Goal: Transaction & Acquisition: Purchase product/service

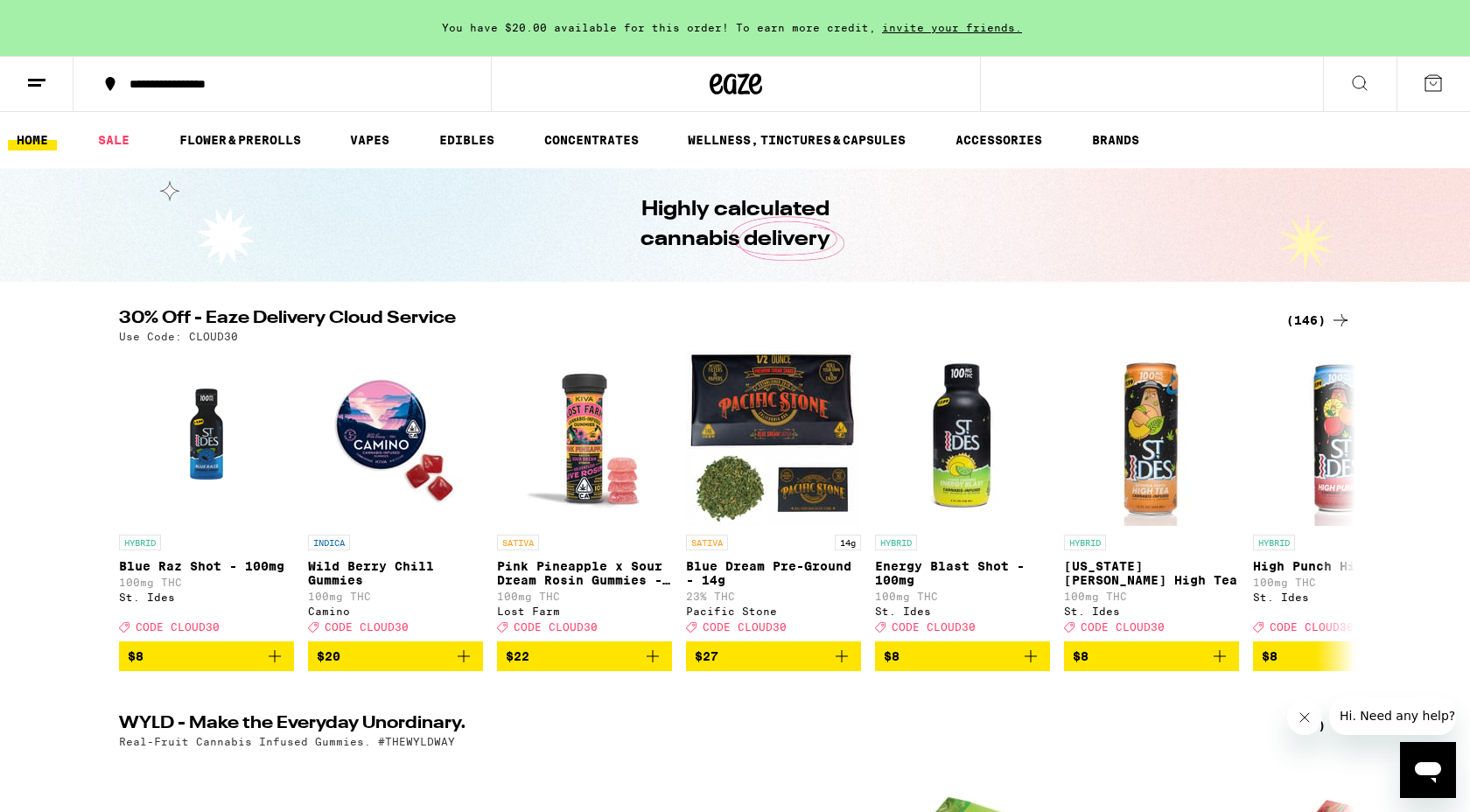
click at [1300, 318] on div "(146)" at bounding box center [1318, 320] width 65 height 21
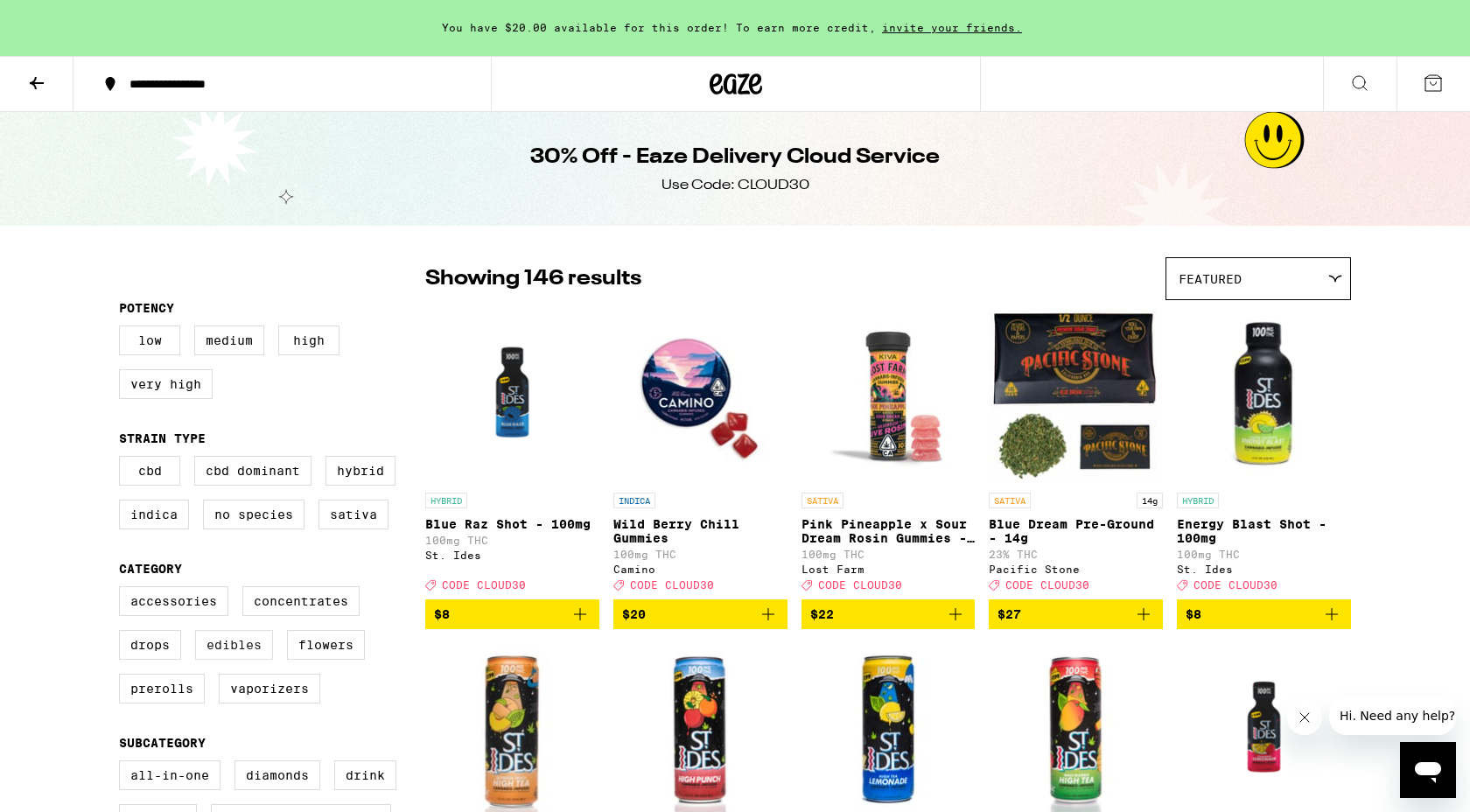
click at [215, 660] on label "Edibles" at bounding box center [233, 645] width 78 height 30
click at [123, 590] on input "Edibles" at bounding box center [122, 589] width 1 height 1
checkbox input "true"
